Goal: Information Seeking & Learning: Find specific fact

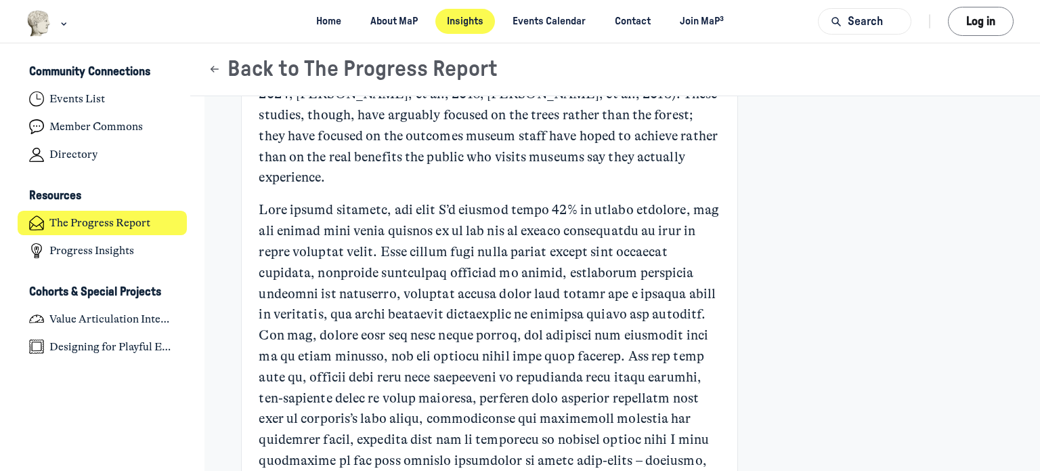
scroll to position [1287, 0]
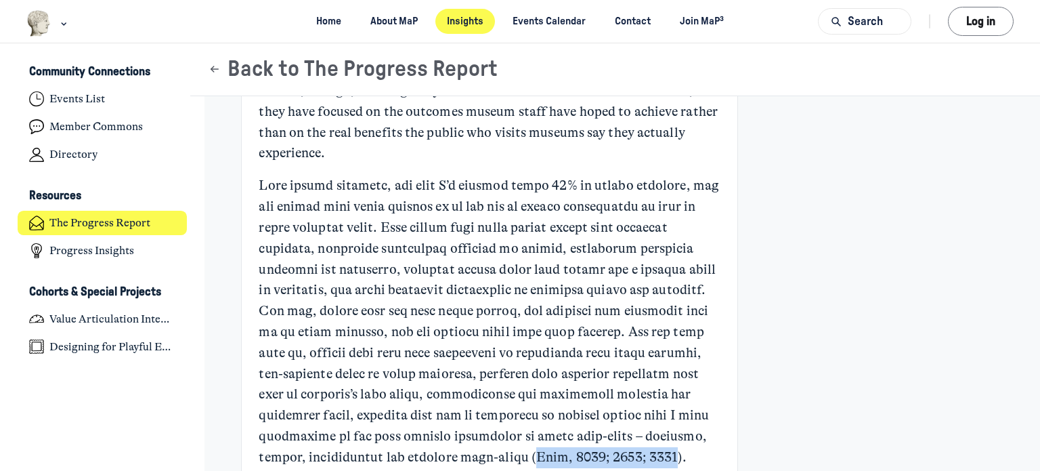
drag, startPoint x: 472, startPoint y: 436, endPoint x: 604, endPoint y: 444, distance: 132.3
click at [604, 444] on p "Main Content" at bounding box center [489, 321] width 461 height 292
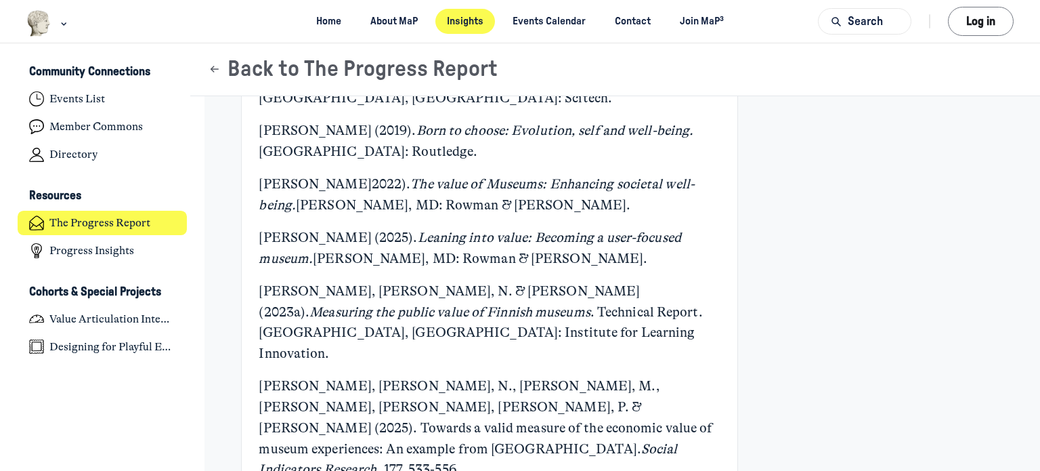
scroll to position [5586, 0]
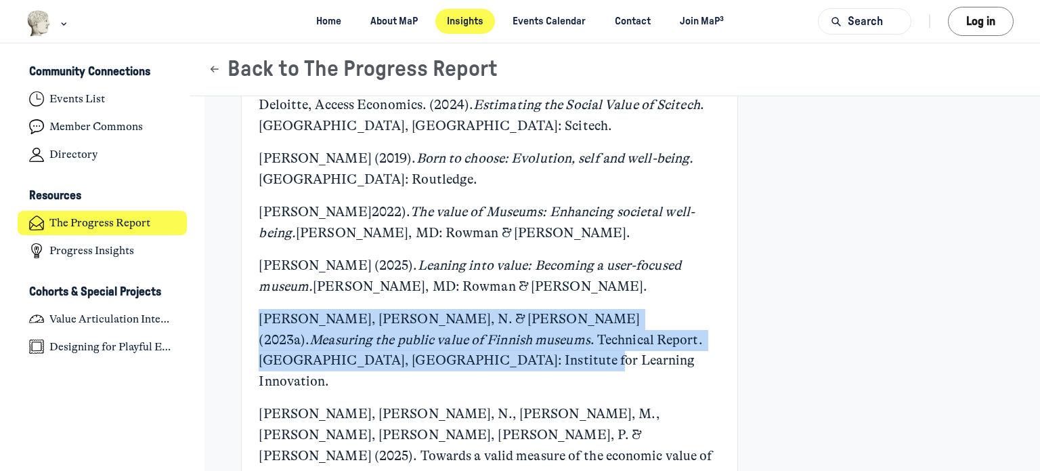
drag, startPoint x: 325, startPoint y: 337, endPoint x: 256, endPoint y: 295, distance: 80.5
click at [259, 309] on p "[PERSON_NAME], [PERSON_NAME], N. & [PERSON_NAME] (2023a). Measuring the public …" at bounding box center [489, 350] width 461 height 83
copy p "[PERSON_NAME], [PERSON_NAME], N. & [PERSON_NAME] (2023a). Measuring the public …"
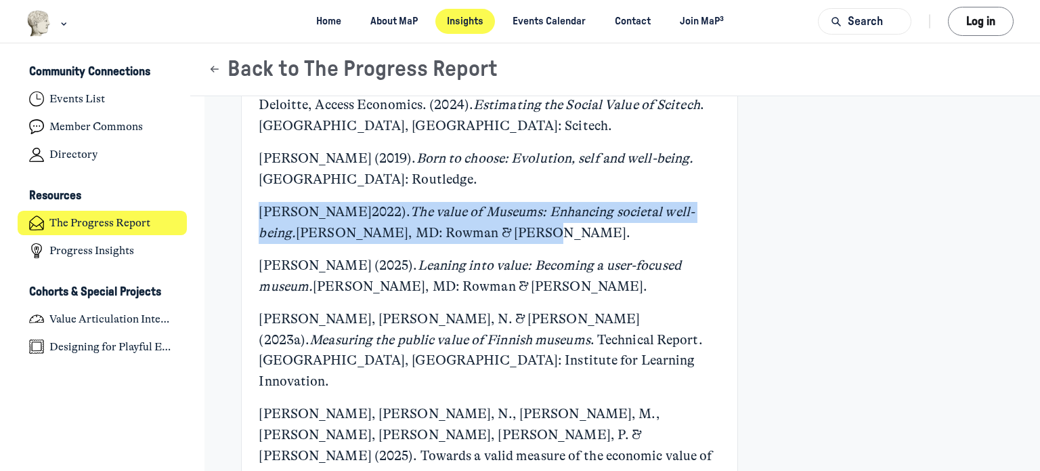
drag, startPoint x: 511, startPoint y: 209, endPoint x: 253, endPoint y: 188, distance: 258.8
click at [259, 202] on p "[PERSON_NAME]2022). The value of Museums: Enhancing societal well-being. [PERSO…" at bounding box center [489, 223] width 461 height 42
copy p "[PERSON_NAME]2022). The value of Museums: Enhancing societal well-being. [PERSO…"
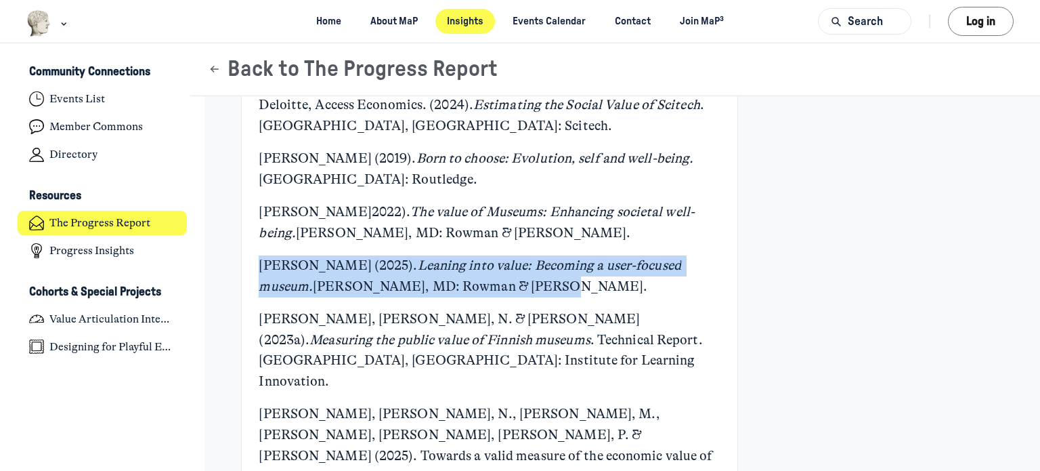
drag, startPoint x: 545, startPoint y: 262, endPoint x: 247, endPoint y: 247, distance: 299.1
copy p "[PERSON_NAME] (2025). Leaning into value: Becoming a user-focused museum. [PERS…"
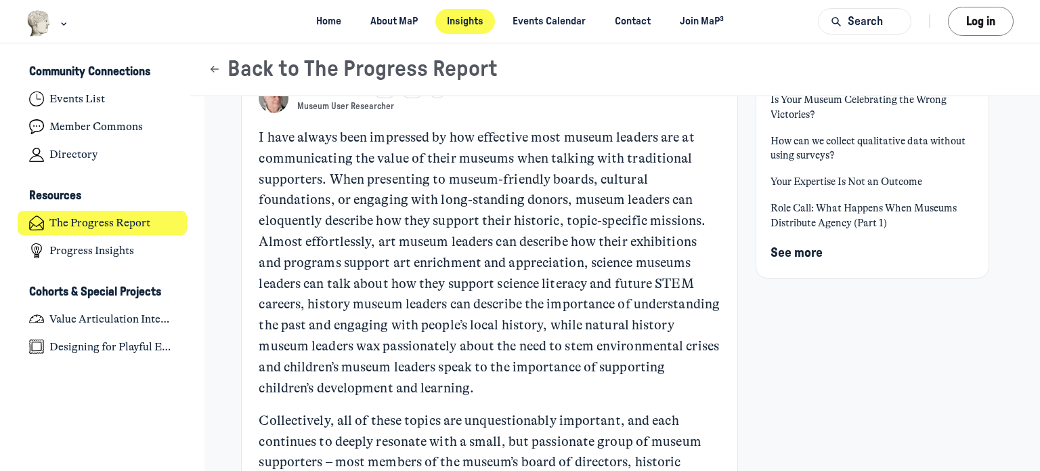
scroll to position [0, 0]
